Goal: Find specific page/section: Find specific page/section

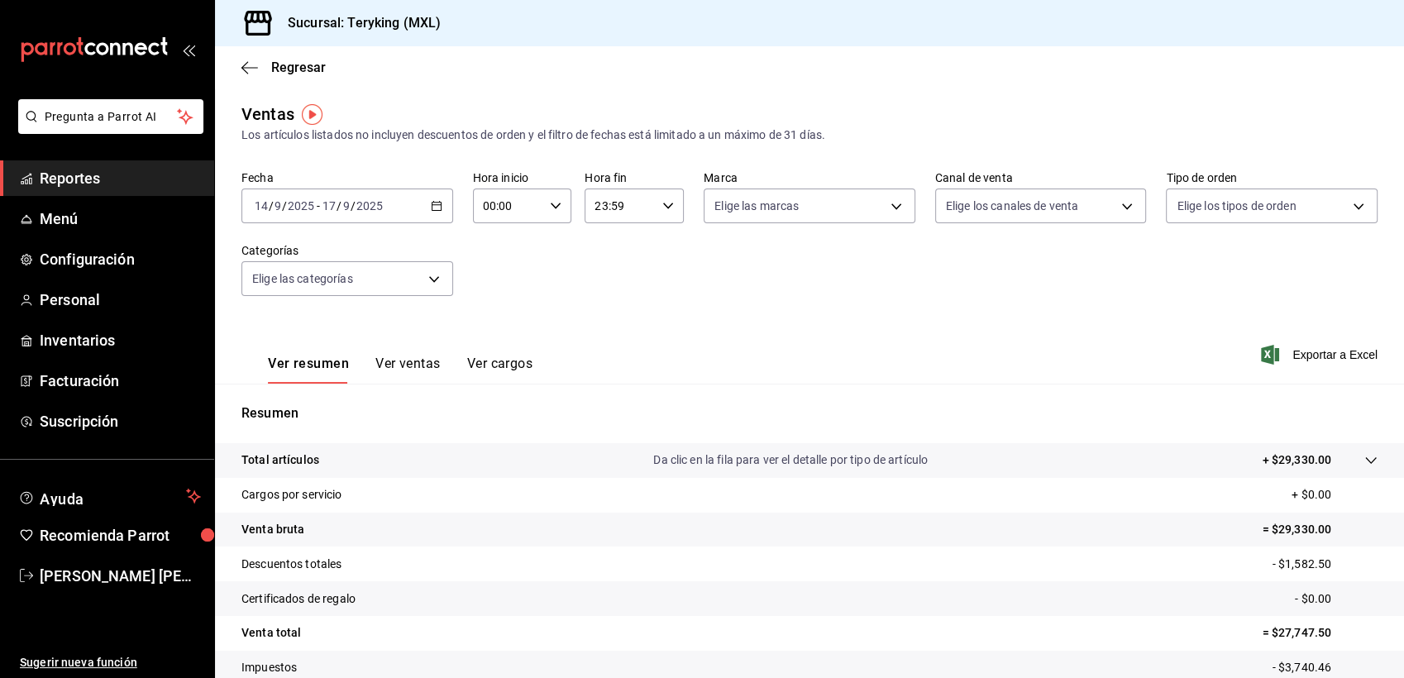
drag, startPoint x: 0, startPoint y: 0, endPoint x: 64, endPoint y: 182, distance: 193.0
click at [64, 182] on span "Reportes" at bounding box center [120, 178] width 161 height 22
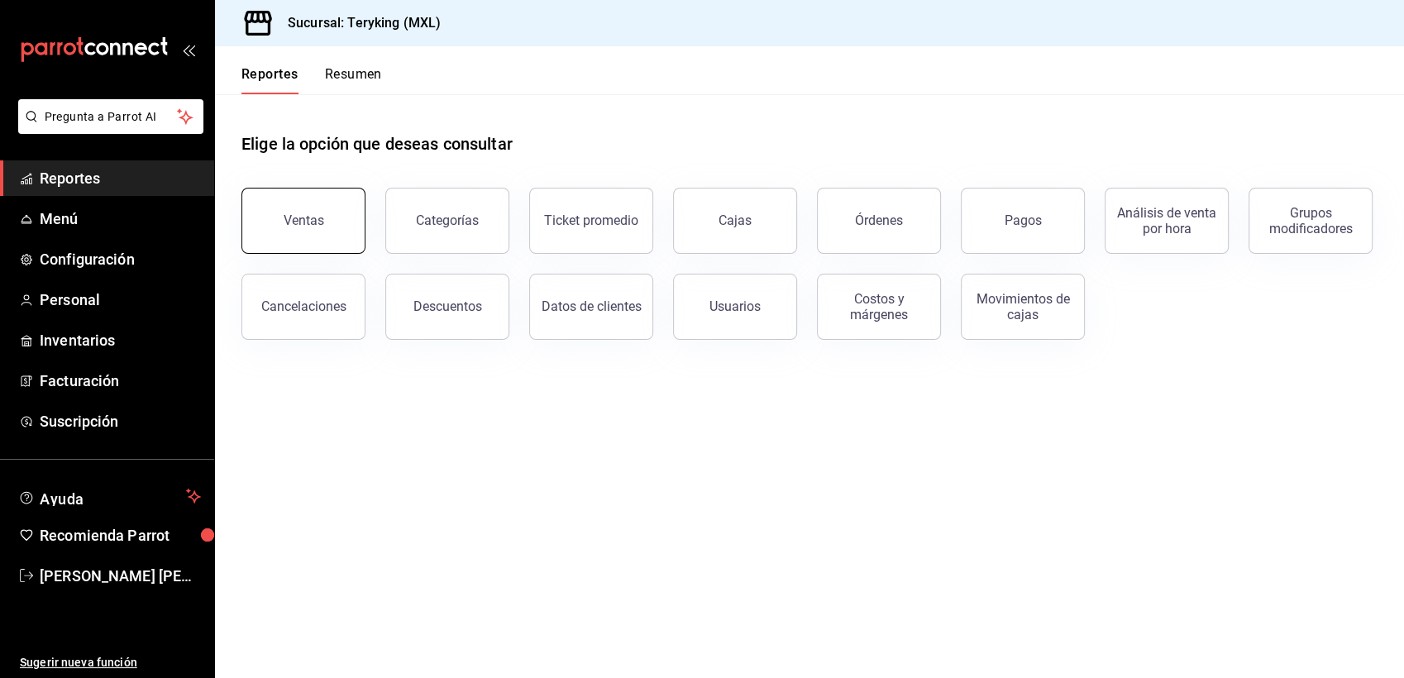
click at [296, 213] on div "Ventas" at bounding box center [304, 221] width 41 height 16
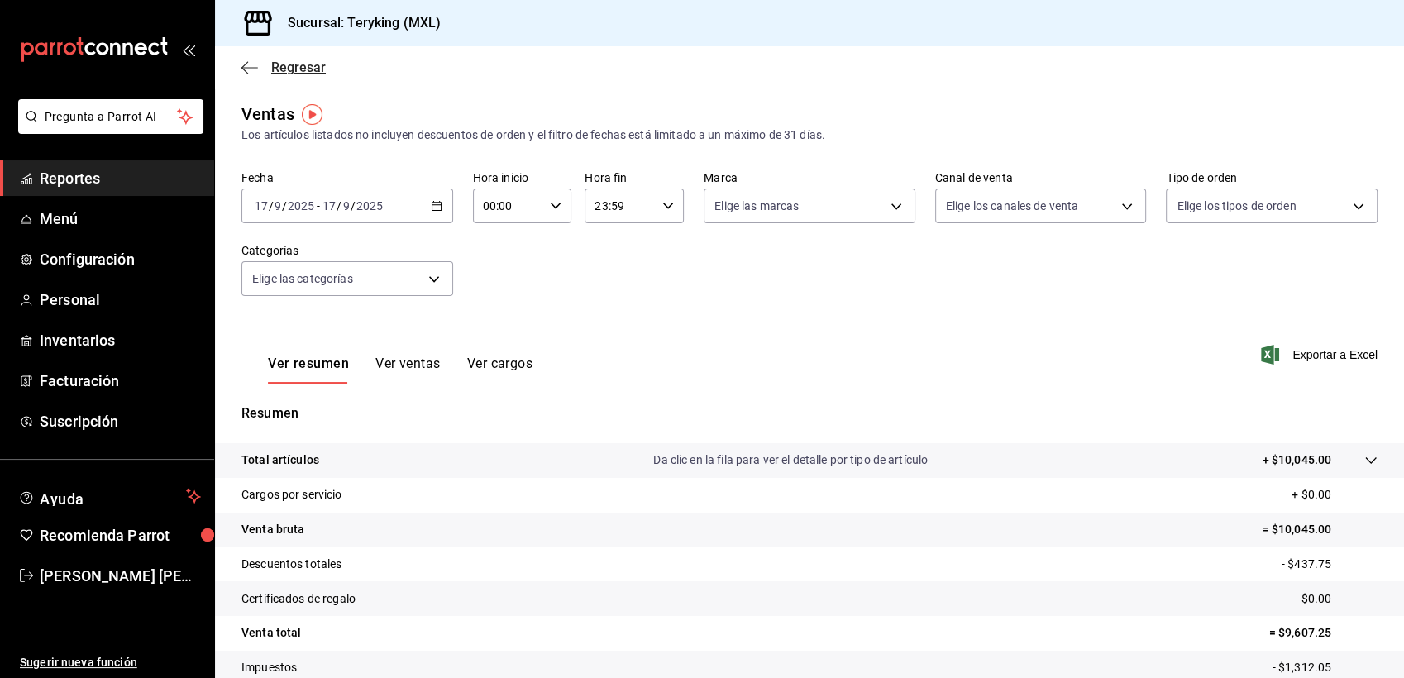
click at [317, 64] on span "Regresar" at bounding box center [298, 68] width 55 height 16
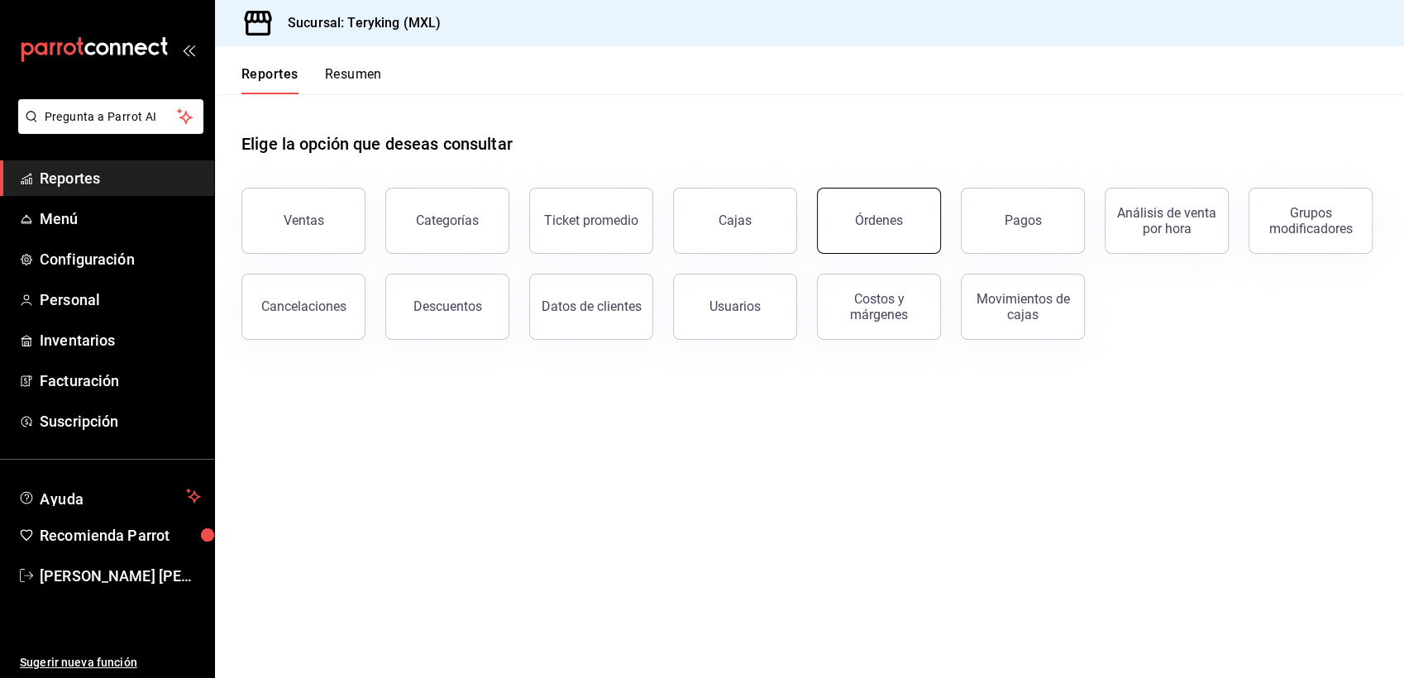
click at [866, 208] on button "Órdenes" at bounding box center [879, 221] width 124 height 66
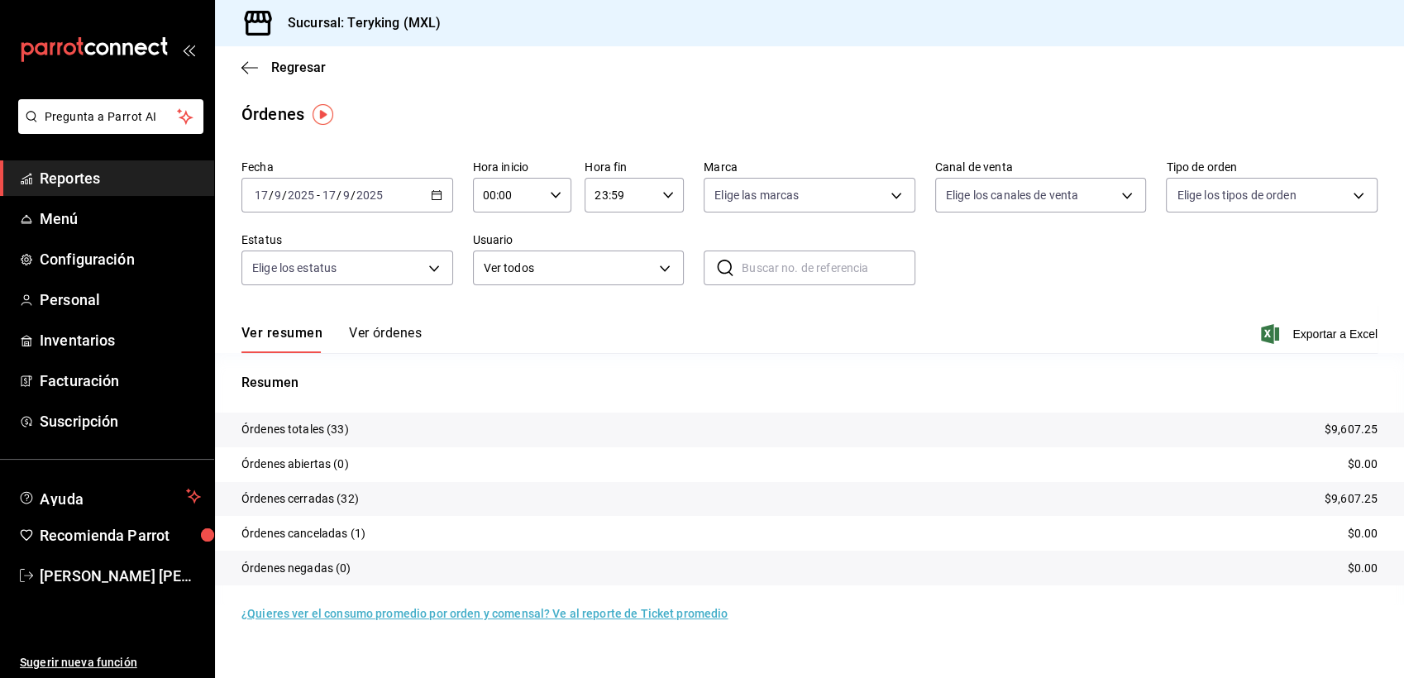
click at [392, 326] on button "Ver órdenes" at bounding box center [385, 339] width 73 height 28
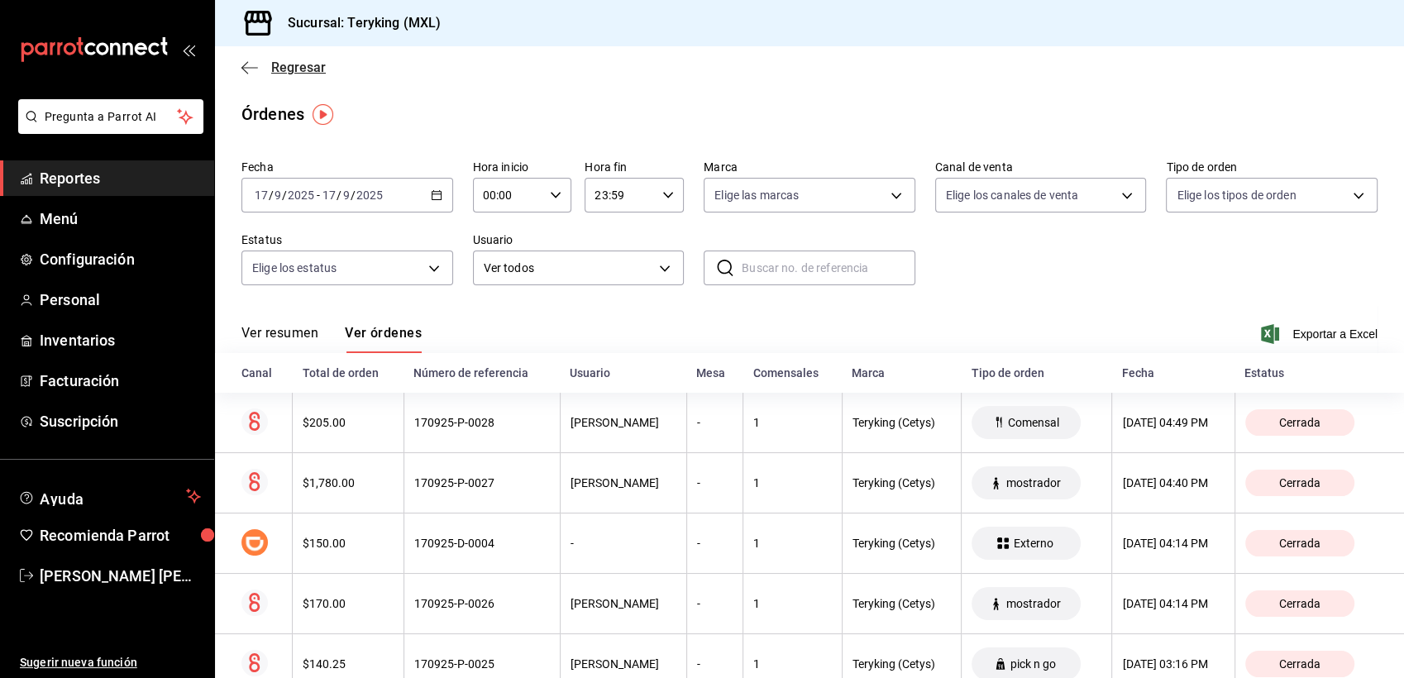
click at [315, 73] on span "Regresar" at bounding box center [298, 68] width 55 height 16
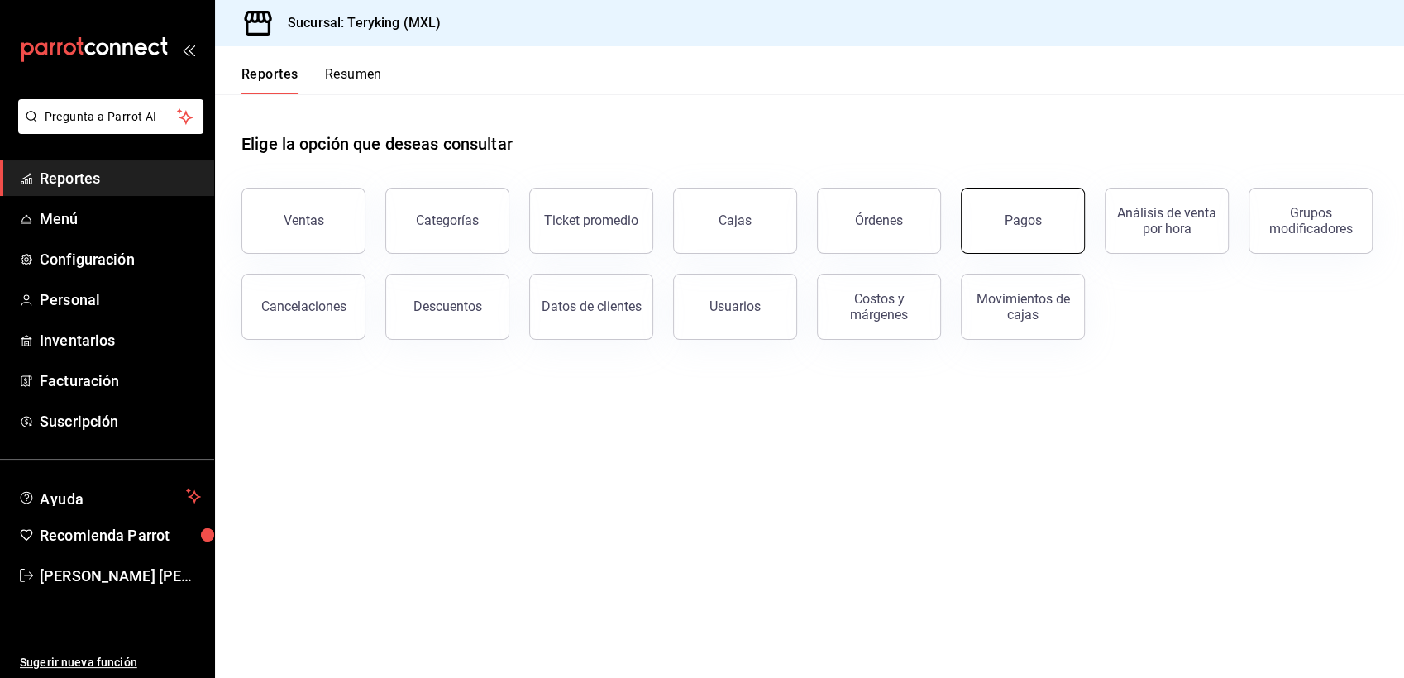
click at [998, 239] on button "Pagos" at bounding box center [1023, 221] width 124 height 66
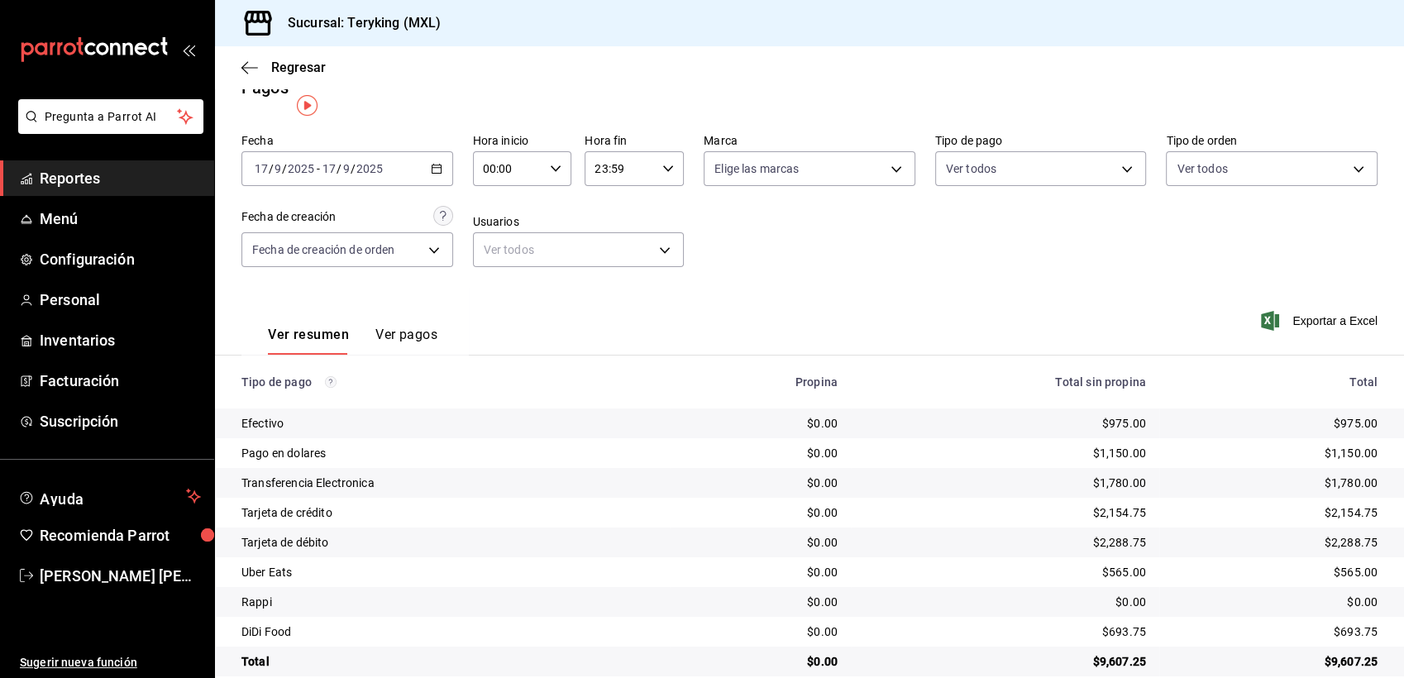
scroll to position [52, 0]
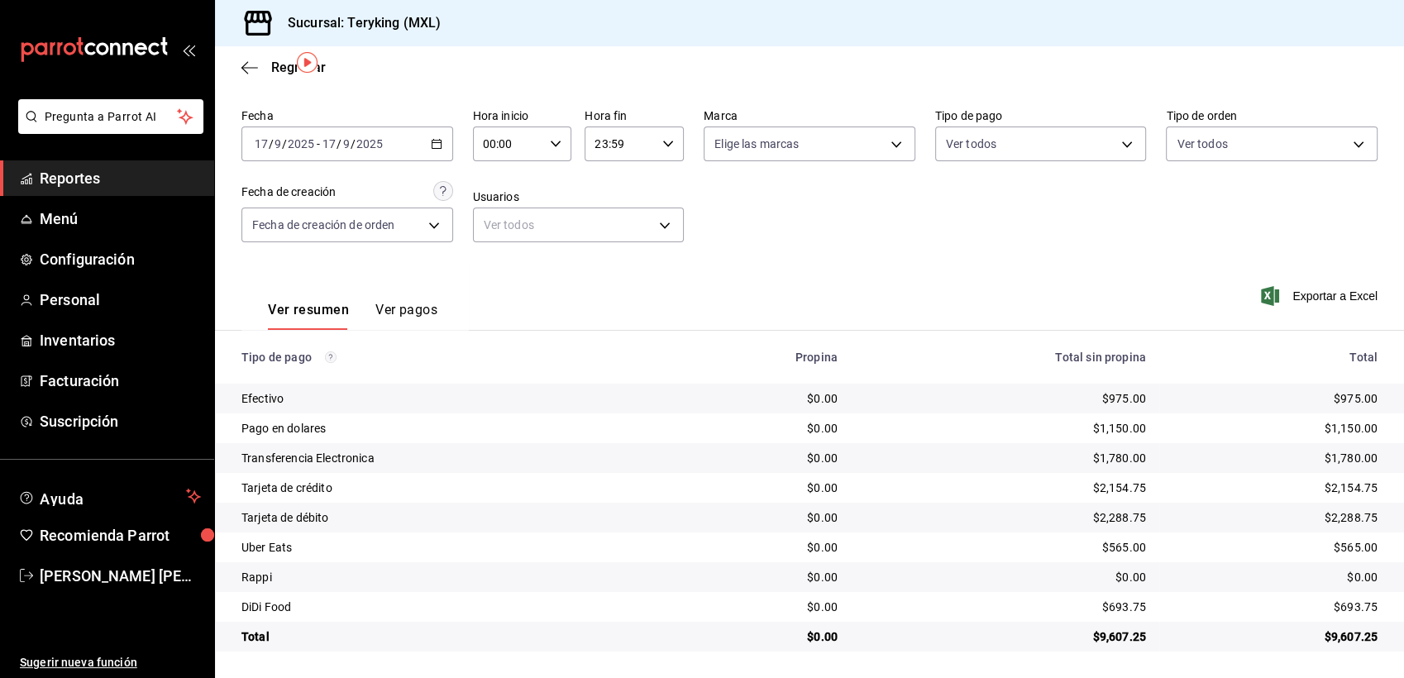
click at [86, 176] on span "Reportes" at bounding box center [120, 178] width 161 height 22
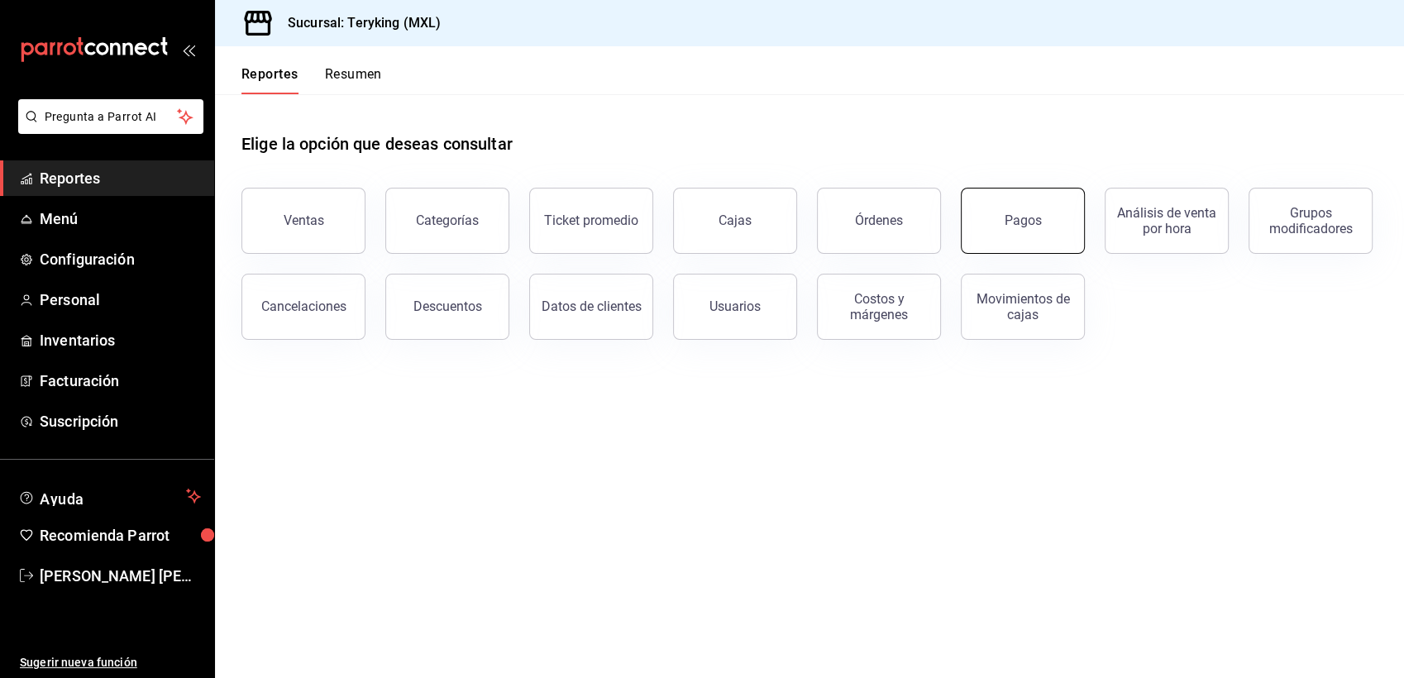
click at [1039, 224] on button "Pagos" at bounding box center [1023, 221] width 124 height 66
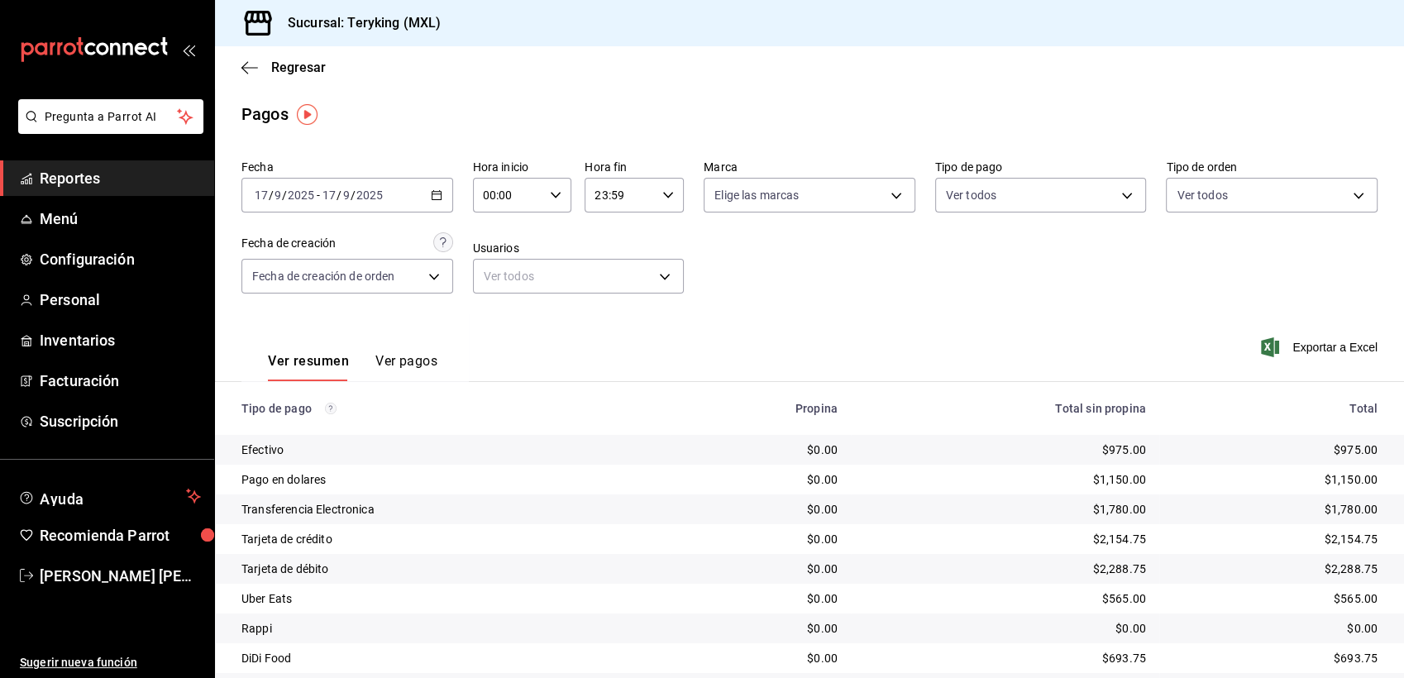
click at [88, 179] on span "Reportes" at bounding box center [120, 178] width 161 height 22
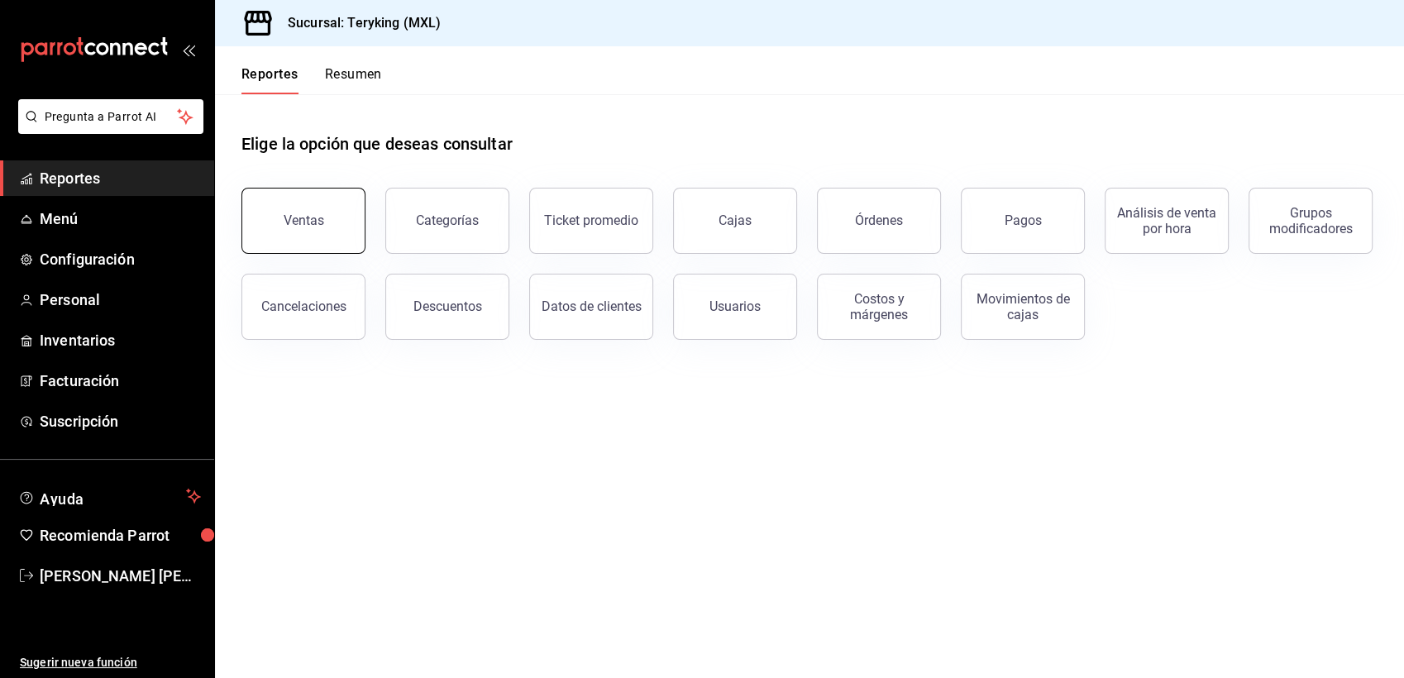
click at [284, 224] on div "Ventas" at bounding box center [304, 221] width 41 height 16
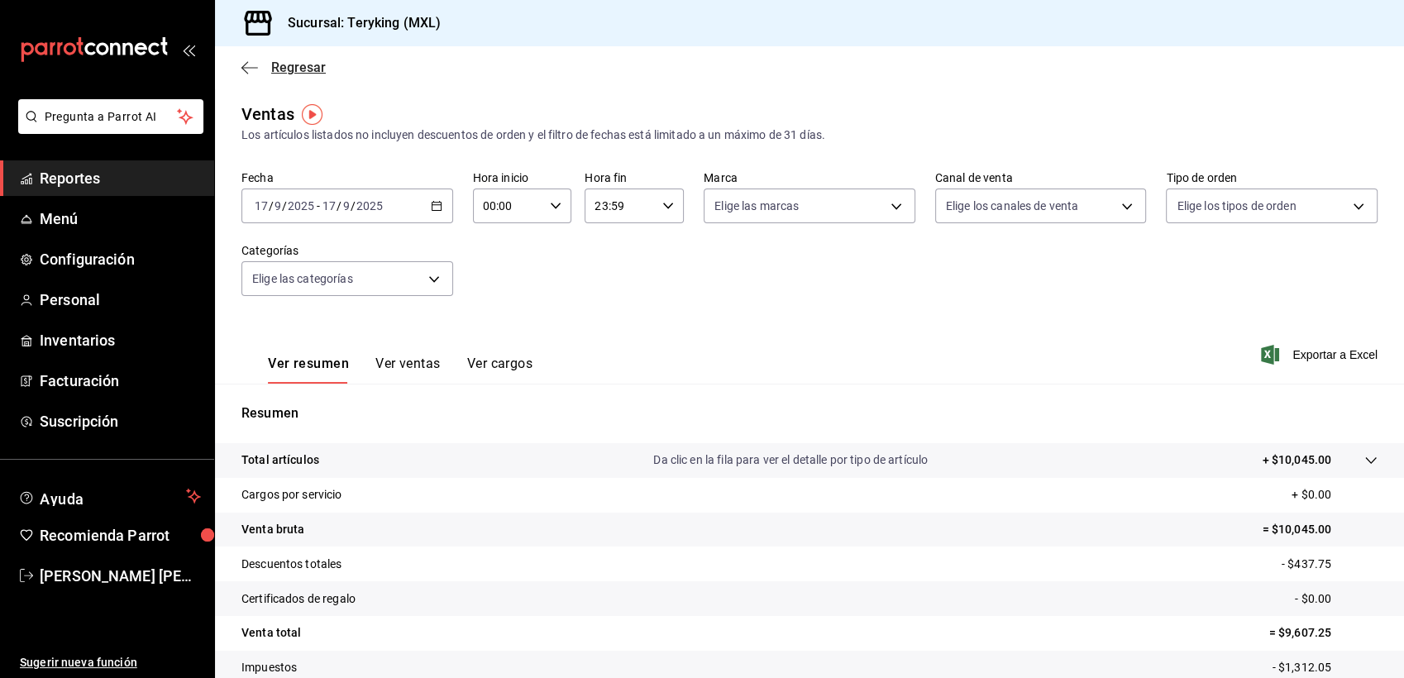
click at [303, 63] on span "Regresar" at bounding box center [298, 68] width 55 height 16
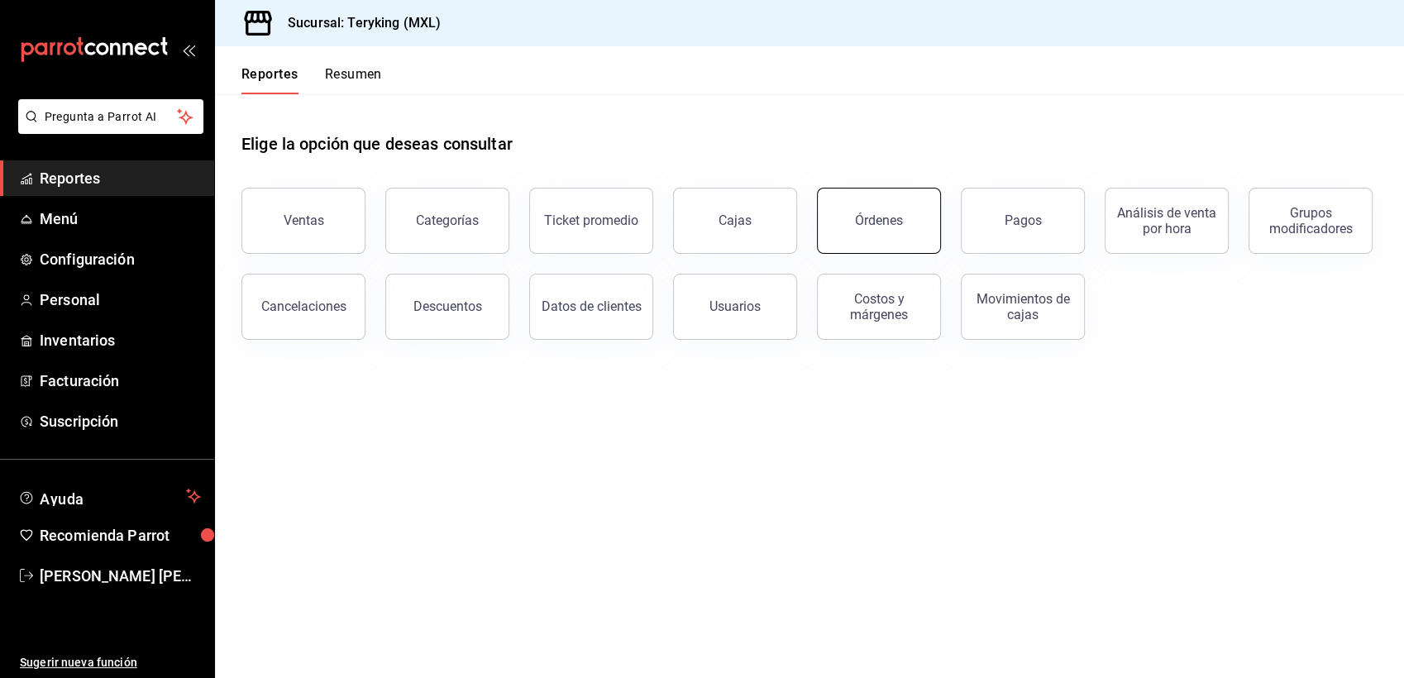
click at [883, 215] on div "Órdenes" at bounding box center [879, 221] width 48 height 16
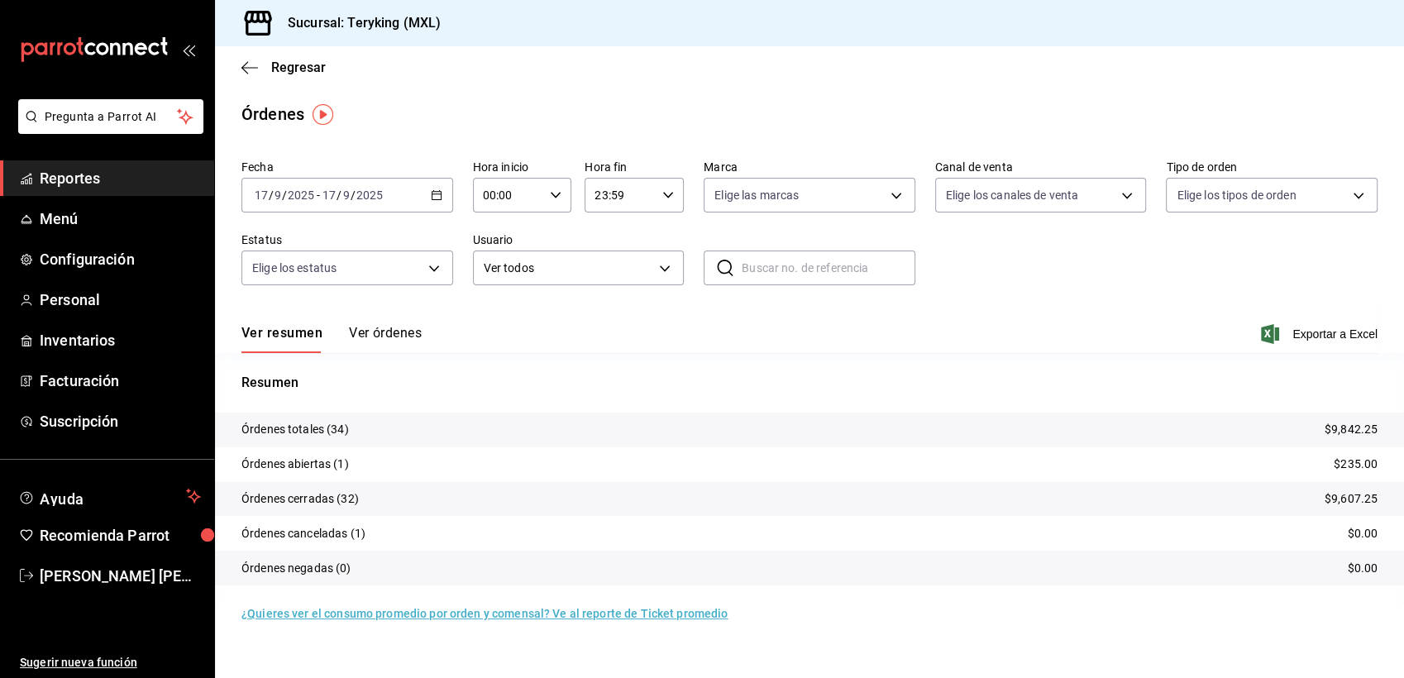
click at [389, 333] on button "Ver órdenes" at bounding box center [385, 339] width 73 height 28
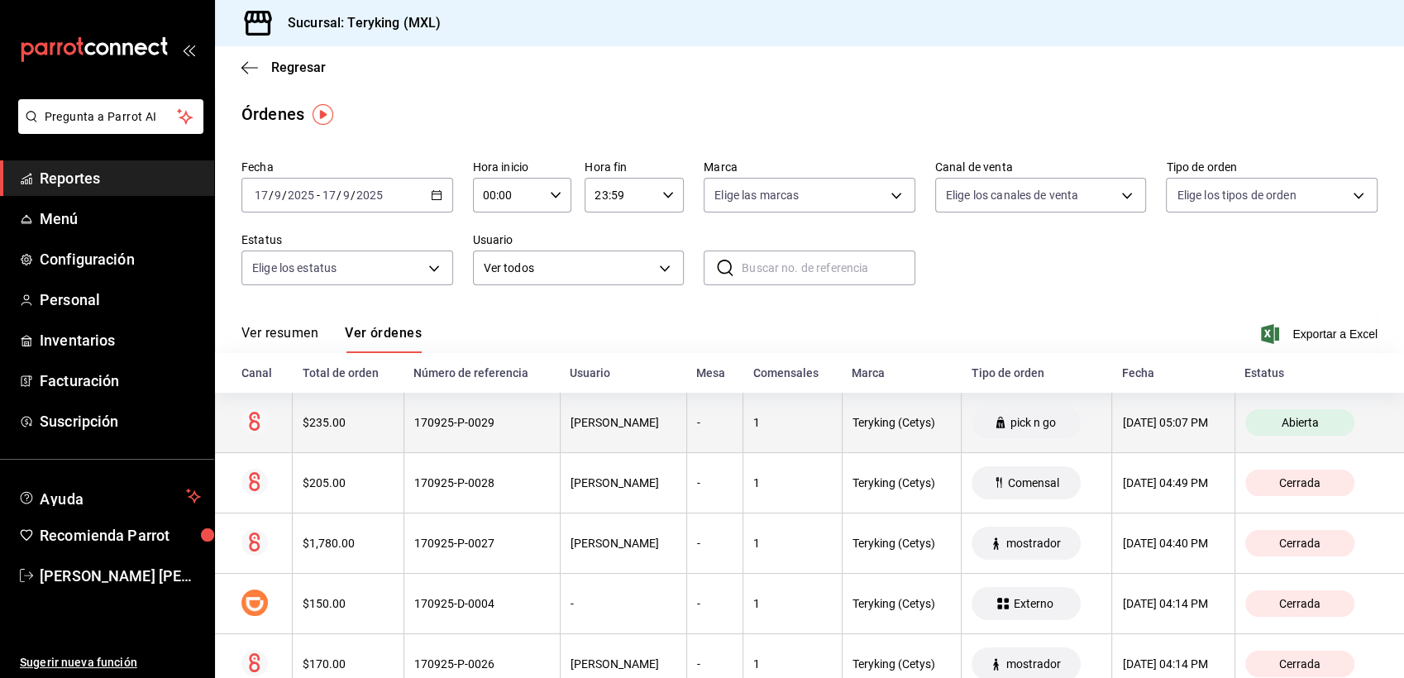
click at [425, 422] on div "170925-P-0029" at bounding box center [482, 422] width 136 height 13
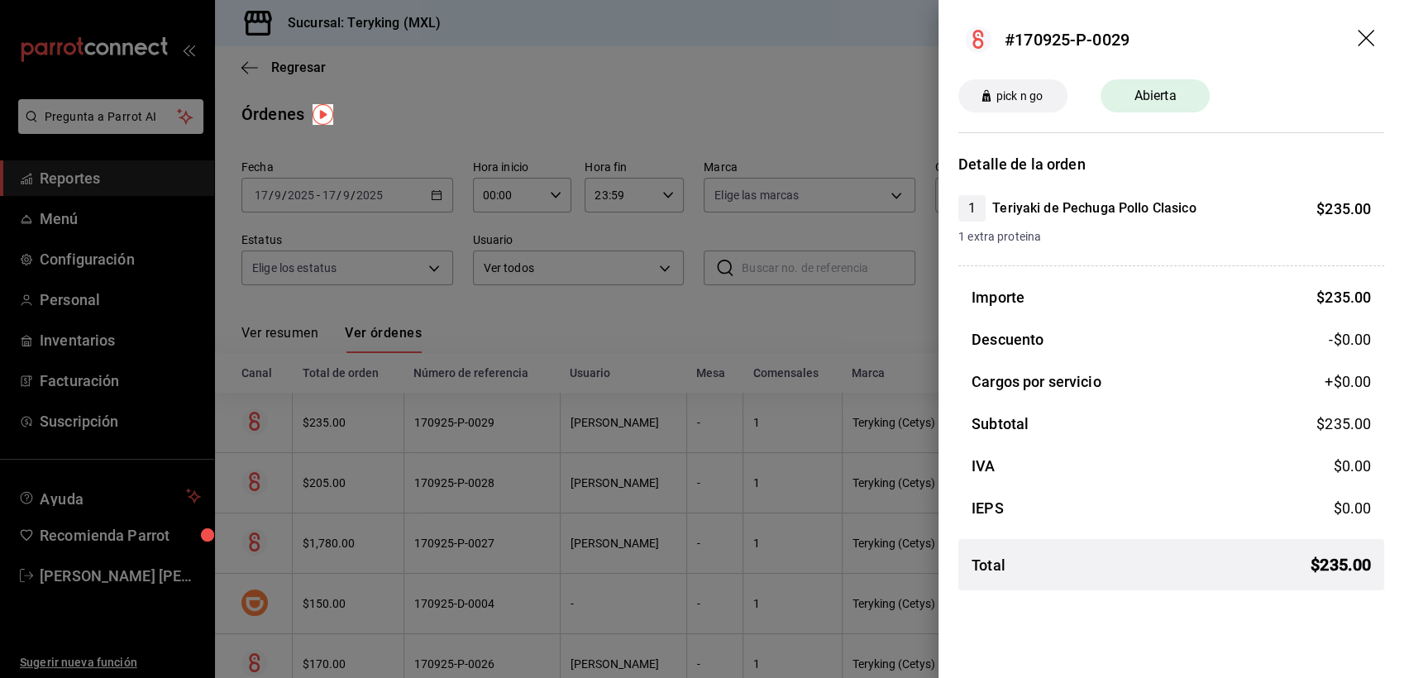
click at [732, 110] on div at bounding box center [702, 339] width 1404 height 678
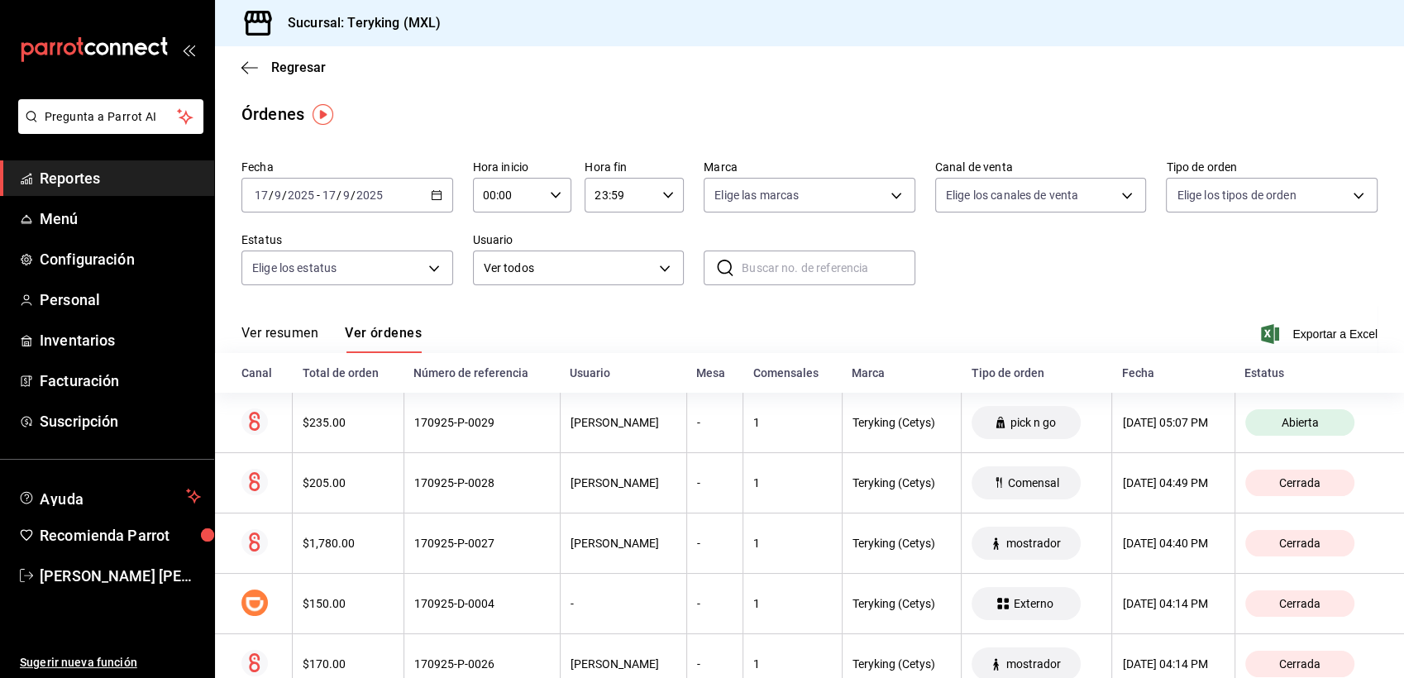
click at [73, 179] on span "Reportes" at bounding box center [120, 178] width 161 height 22
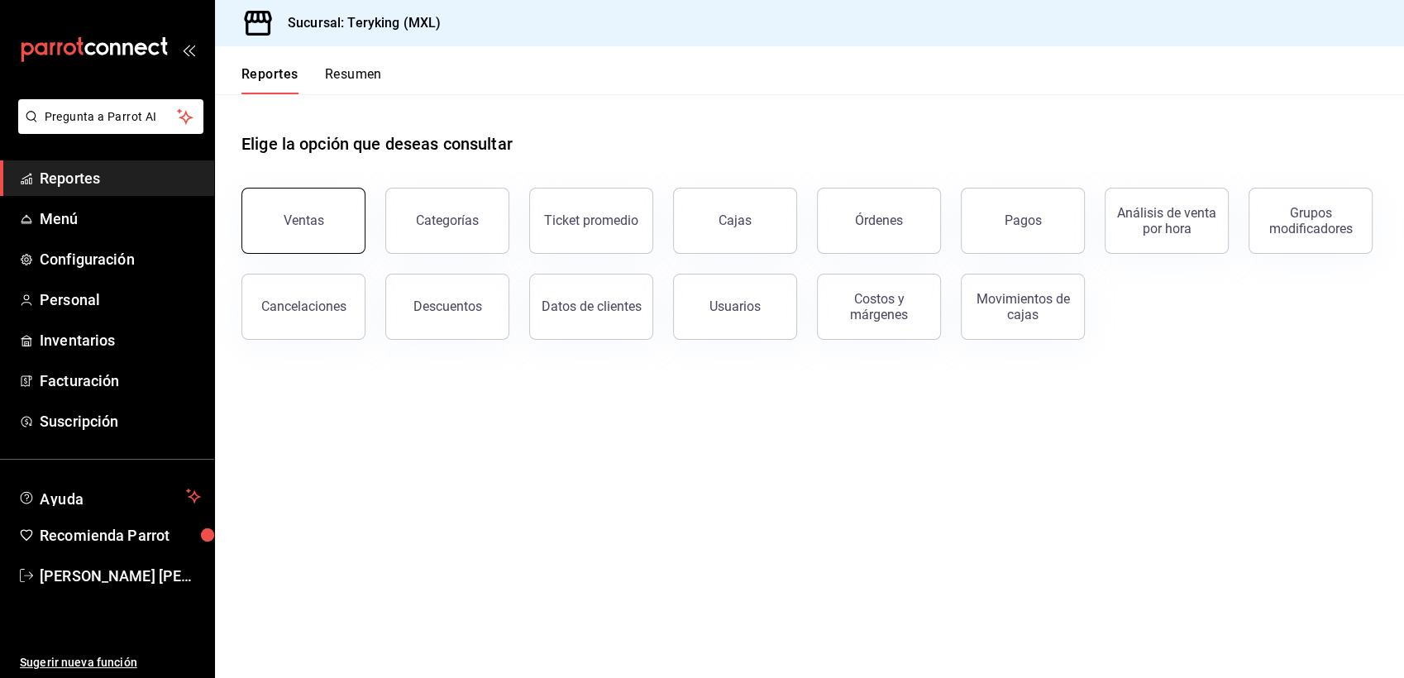
click at [334, 235] on button "Ventas" at bounding box center [303, 221] width 124 height 66
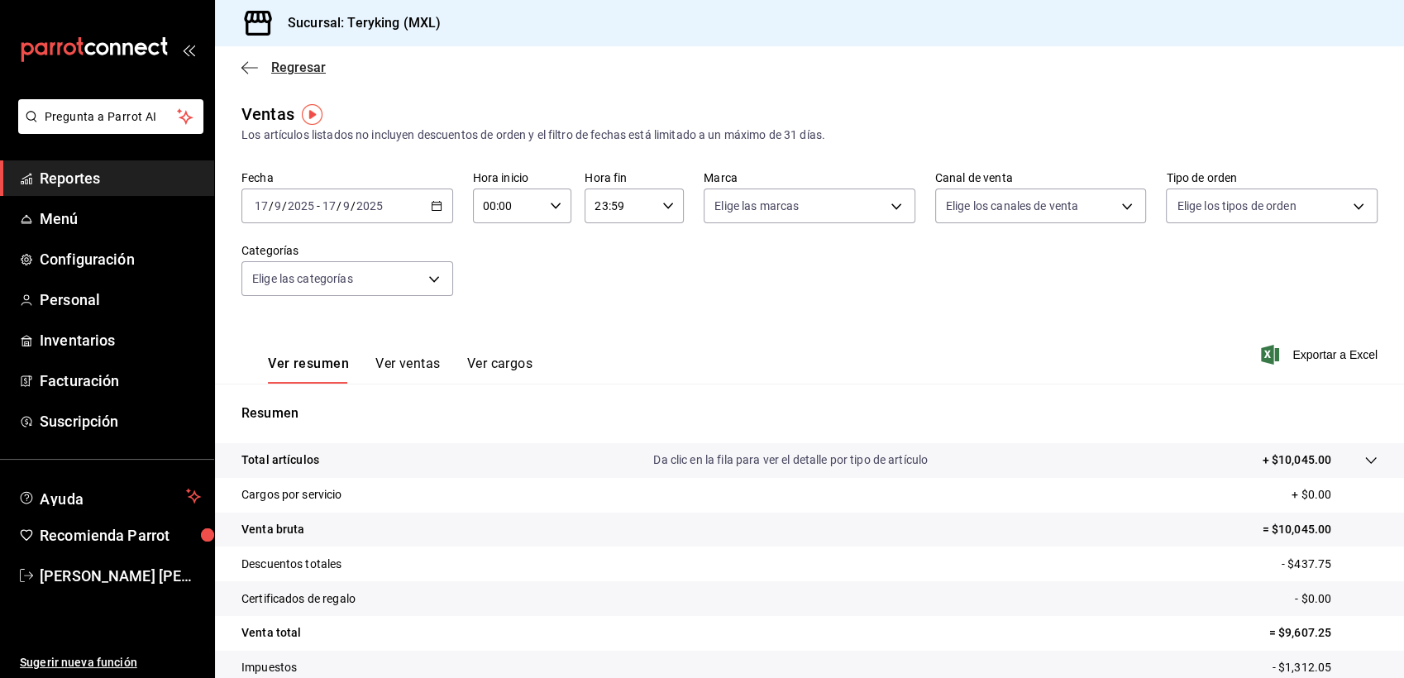
click at [303, 69] on span "Regresar" at bounding box center [298, 68] width 55 height 16
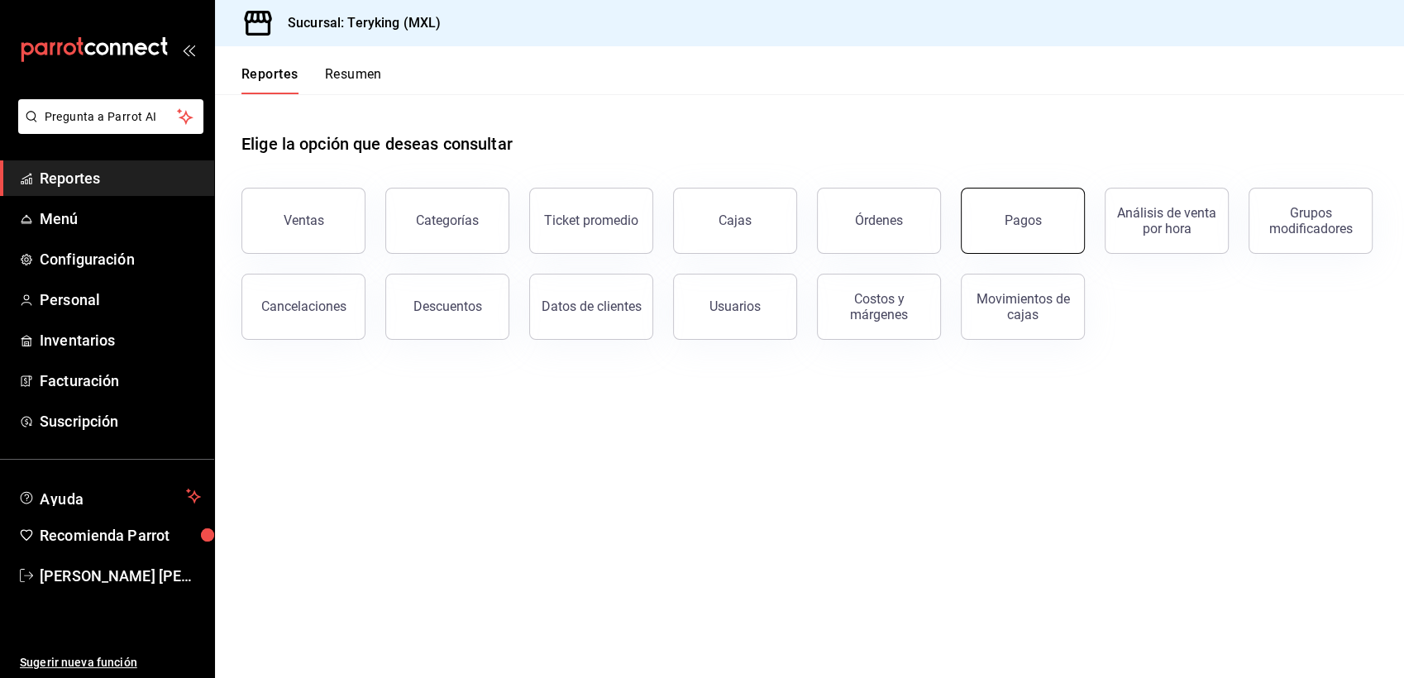
click at [989, 236] on button "Pagos" at bounding box center [1023, 221] width 124 height 66
